Goal: Task Accomplishment & Management: Manage account settings

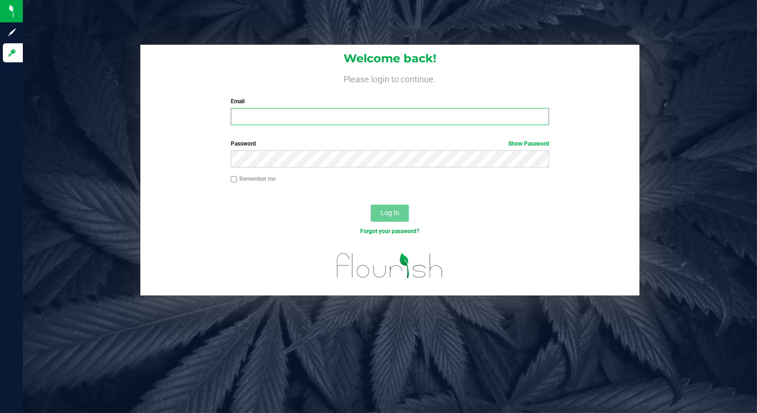
type input "[EMAIL_ADDRESS][DOMAIN_NAME]"
click at [322, 120] on input "[EMAIL_ADDRESS][DOMAIN_NAME]" at bounding box center [390, 116] width 318 height 17
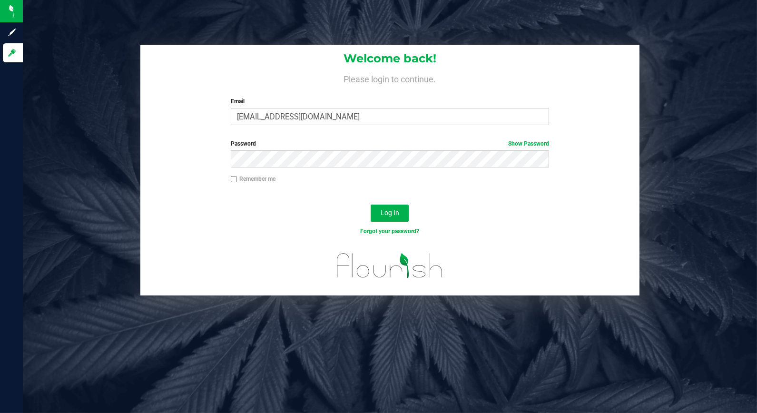
click at [652, 276] on div "Welcome back! Please login to continue. Email dariusovalles@gmail.com Required …" at bounding box center [390, 170] width 748 height 251
click at [398, 213] on span "Log In" at bounding box center [390, 213] width 19 height 8
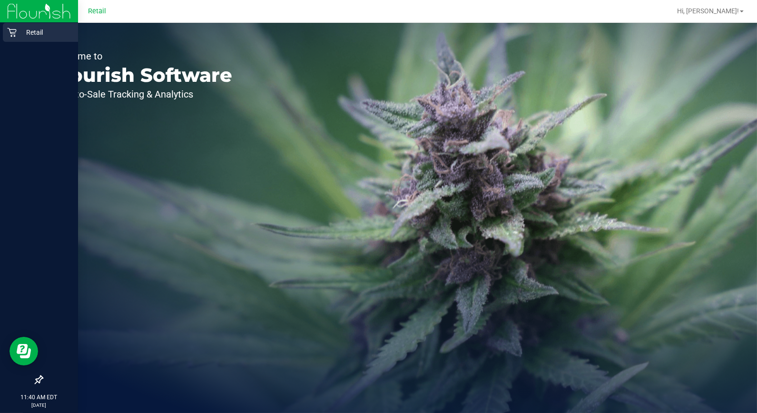
click at [20, 31] on p "Retail" at bounding box center [45, 32] width 57 height 11
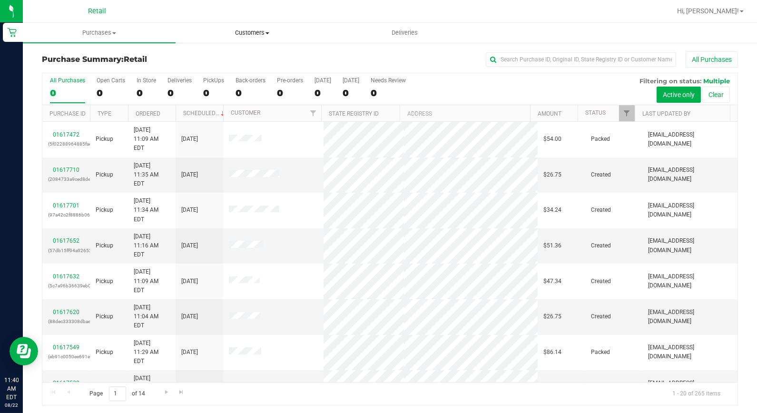
click at [251, 24] on uib-tab-heading "Customers All customers Add a new customer All physicians" at bounding box center [252, 32] width 152 height 19
click at [225, 56] on span "All customers" at bounding box center [210, 57] width 69 height 8
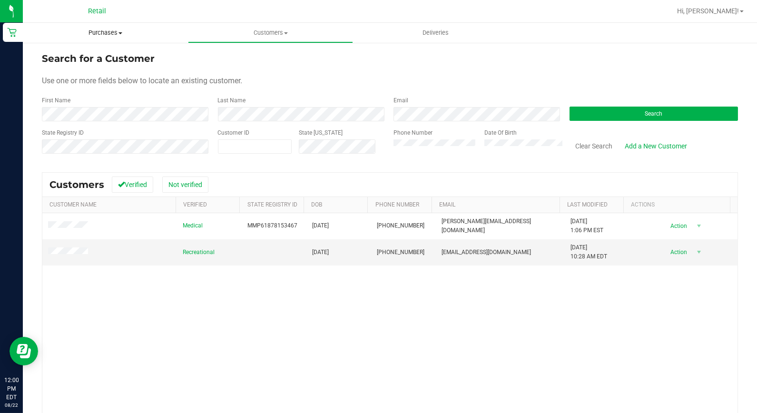
click at [113, 38] on uib-tab-heading "Purchases Summary of purchases Fulfillment All purchases" at bounding box center [105, 33] width 165 height 20
click at [278, 25] on uib-tab-heading "Customers All customers Add a new customer All physicians" at bounding box center [270, 32] width 164 height 19
click at [263, 37] on span "Customers" at bounding box center [270, 33] width 165 height 9
click at [259, 37] on uib-tab-heading "Customers All customers Add a new customer All physicians" at bounding box center [270, 33] width 165 height 20
click at [226, 54] on span "All customers" at bounding box center [222, 57] width 69 height 8
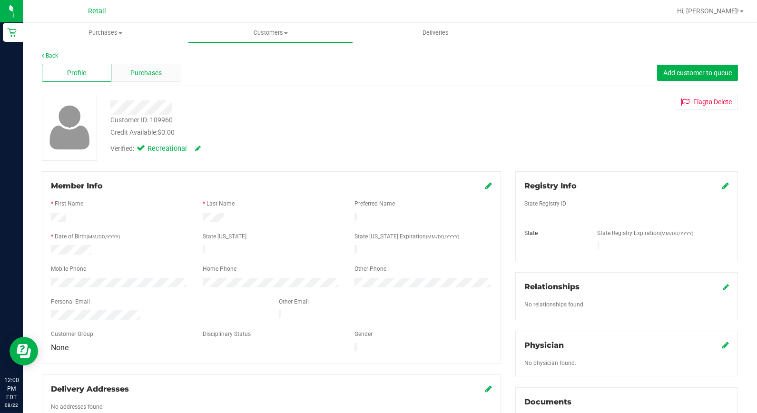
click at [153, 72] on span "Purchases" at bounding box center [145, 73] width 31 height 10
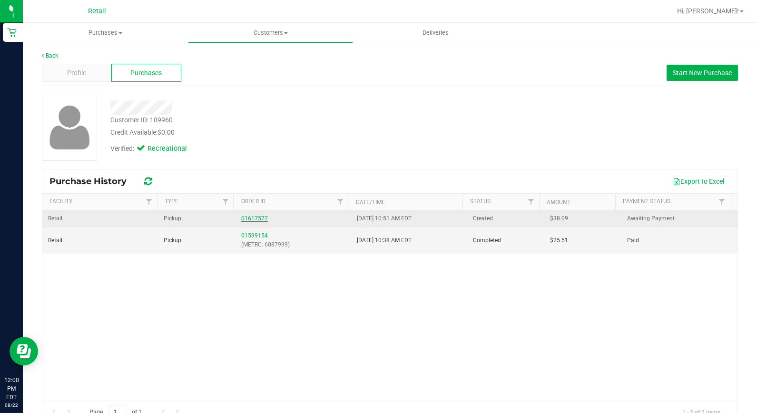
click at [254, 217] on link "01617577" at bounding box center [254, 218] width 27 height 7
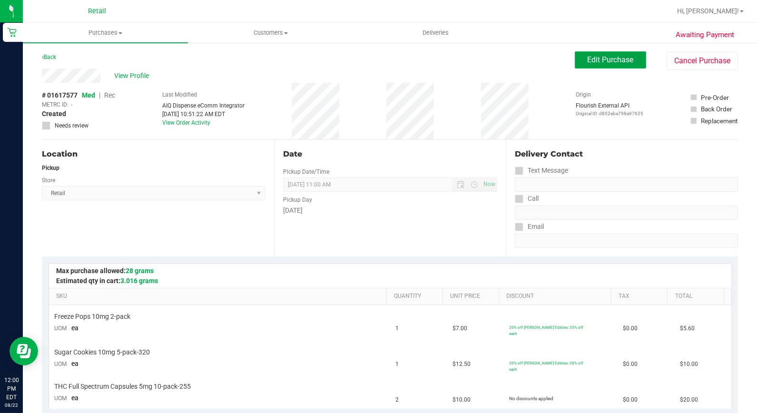
click at [608, 65] on button "Edit Purchase" at bounding box center [610, 59] width 71 height 17
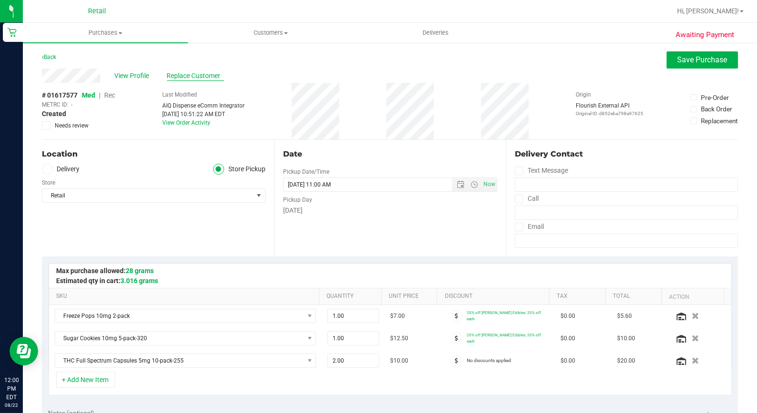
click at [202, 73] on span "Replace Customer" at bounding box center [195, 76] width 57 height 10
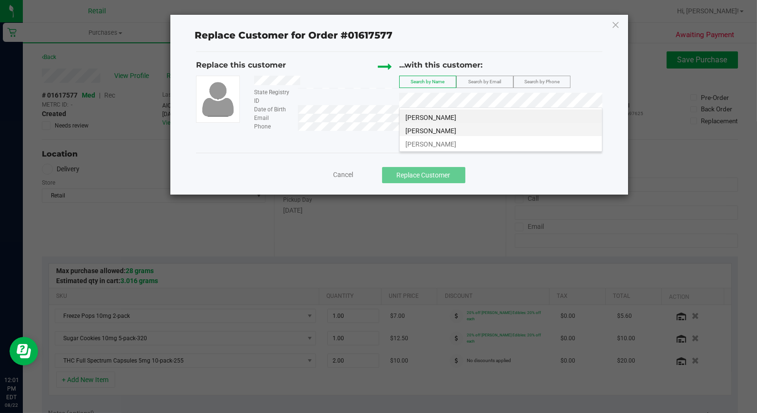
click at [461, 132] on li "[PERSON_NAME]" at bounding box center [501, 129] width 202 height 13
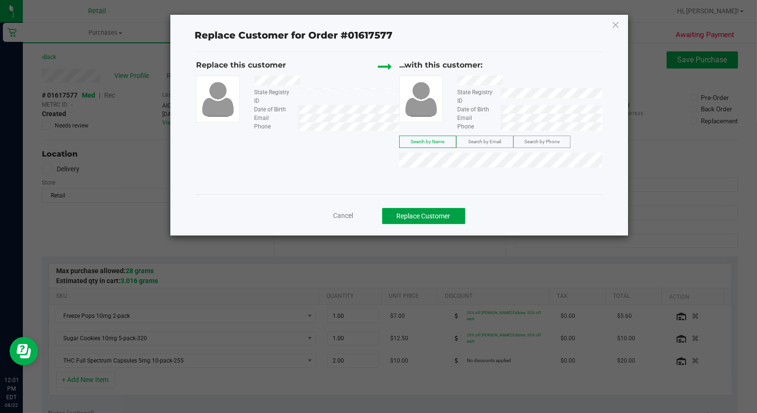
click at [443, 211] on button "Replace Customer" at bounding box center [423, 216] width 83 height 16
